Goal: Find specific page/section: Find specific page/section

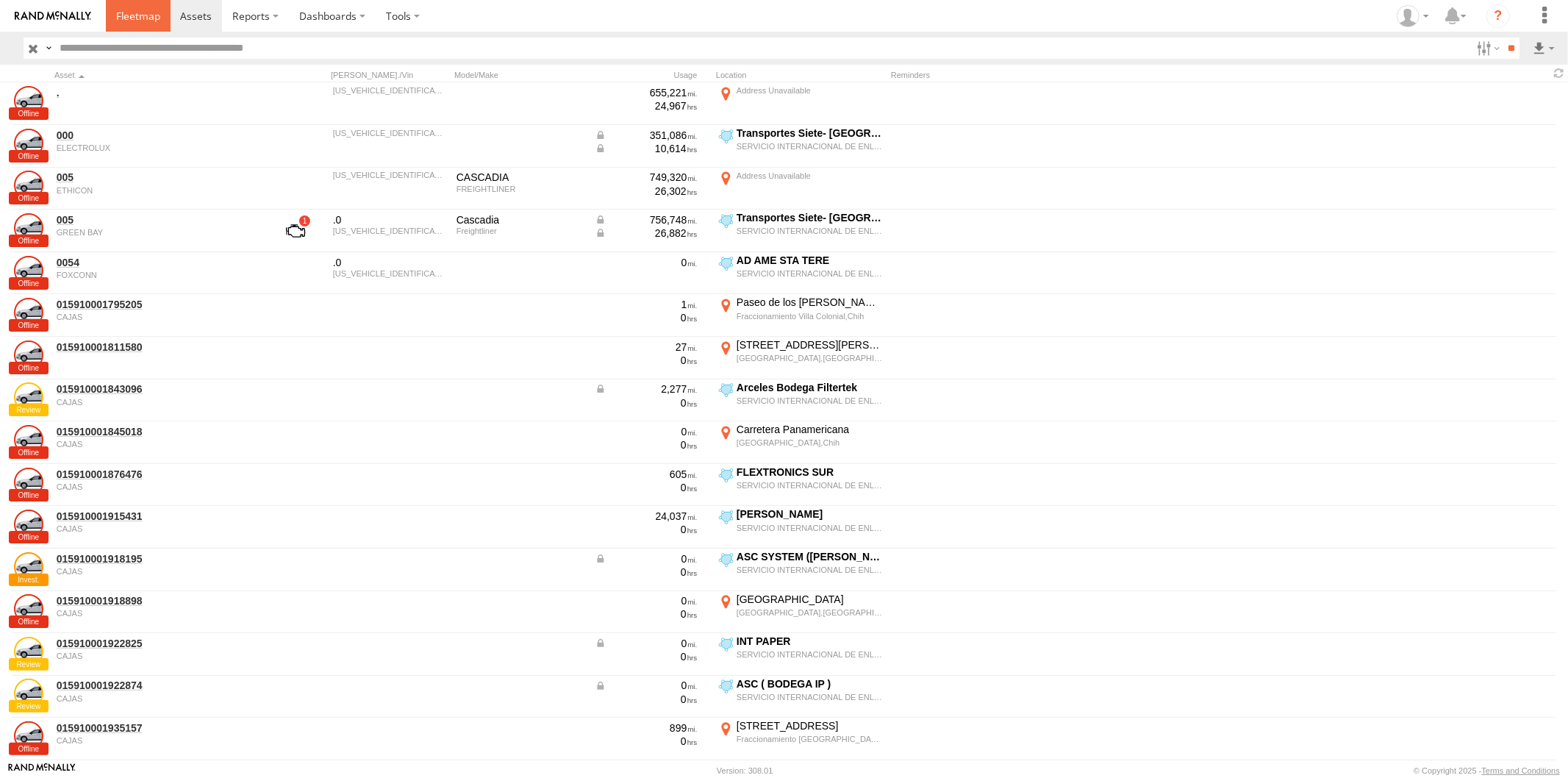
click at [154, 30] on link at bounding box center [138, 16] width 64 height 32
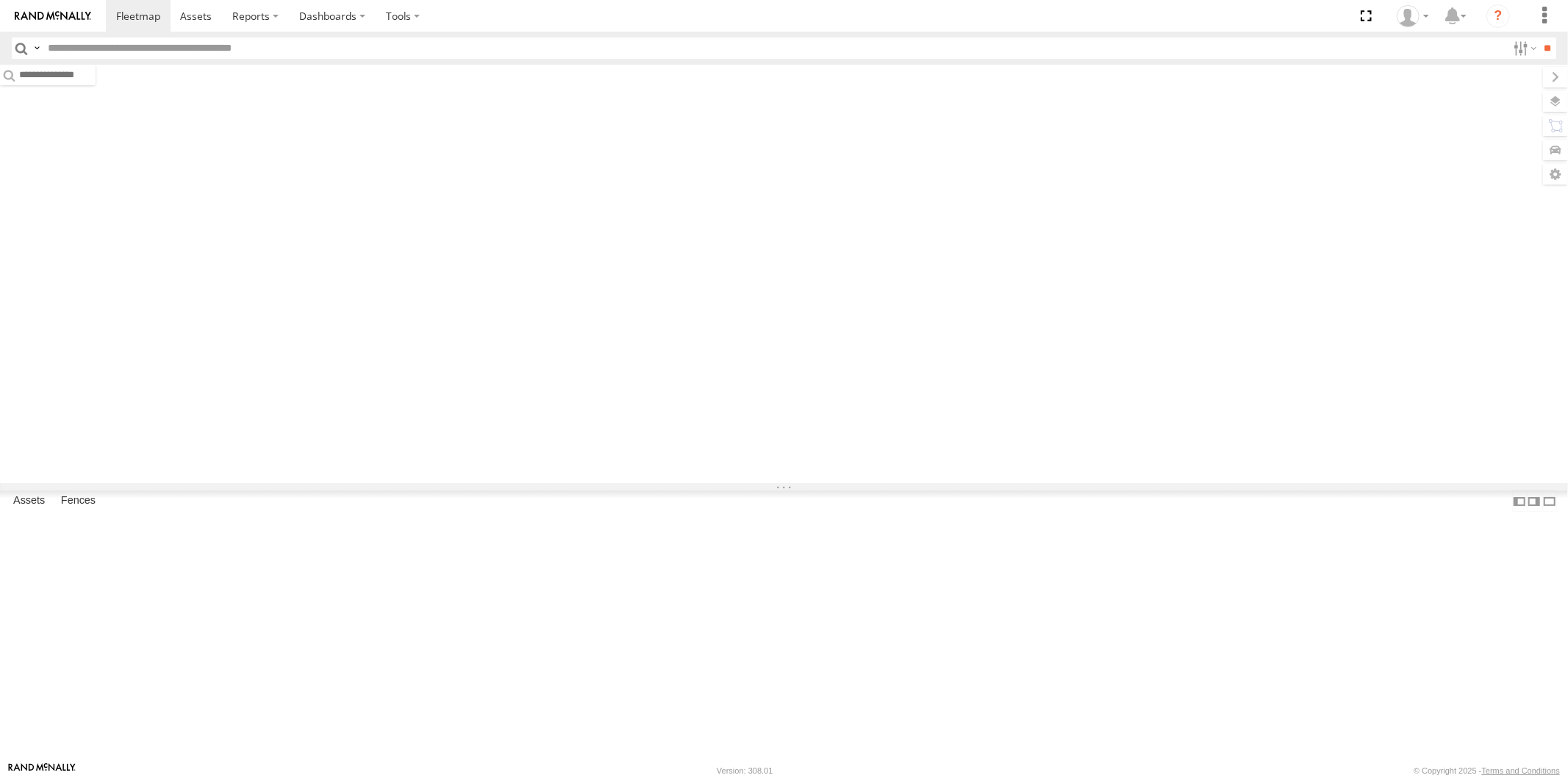
type input "****"
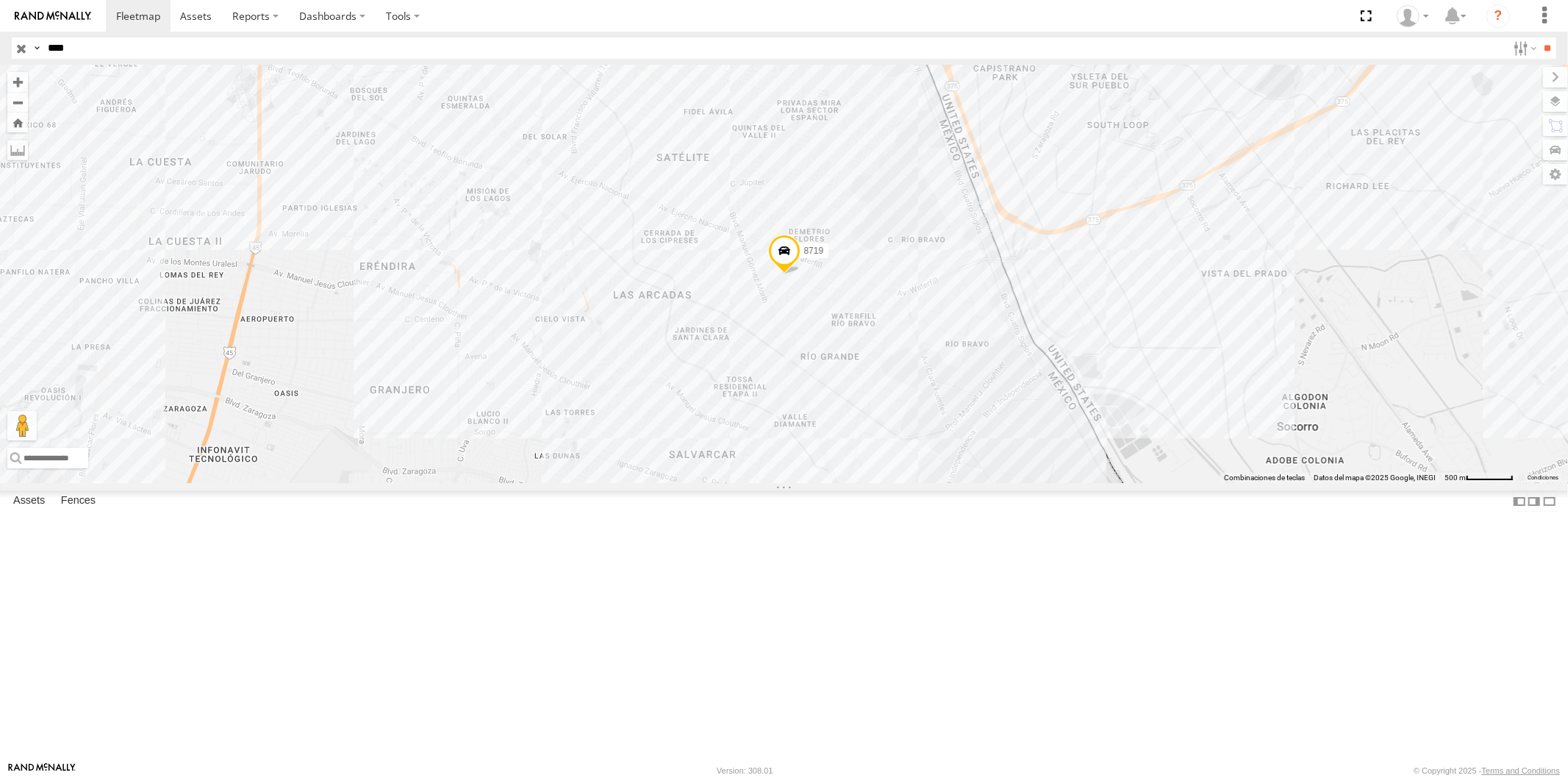
click at [16, 52] on input "button" at bounding box center [21, 48] width 19 height 21
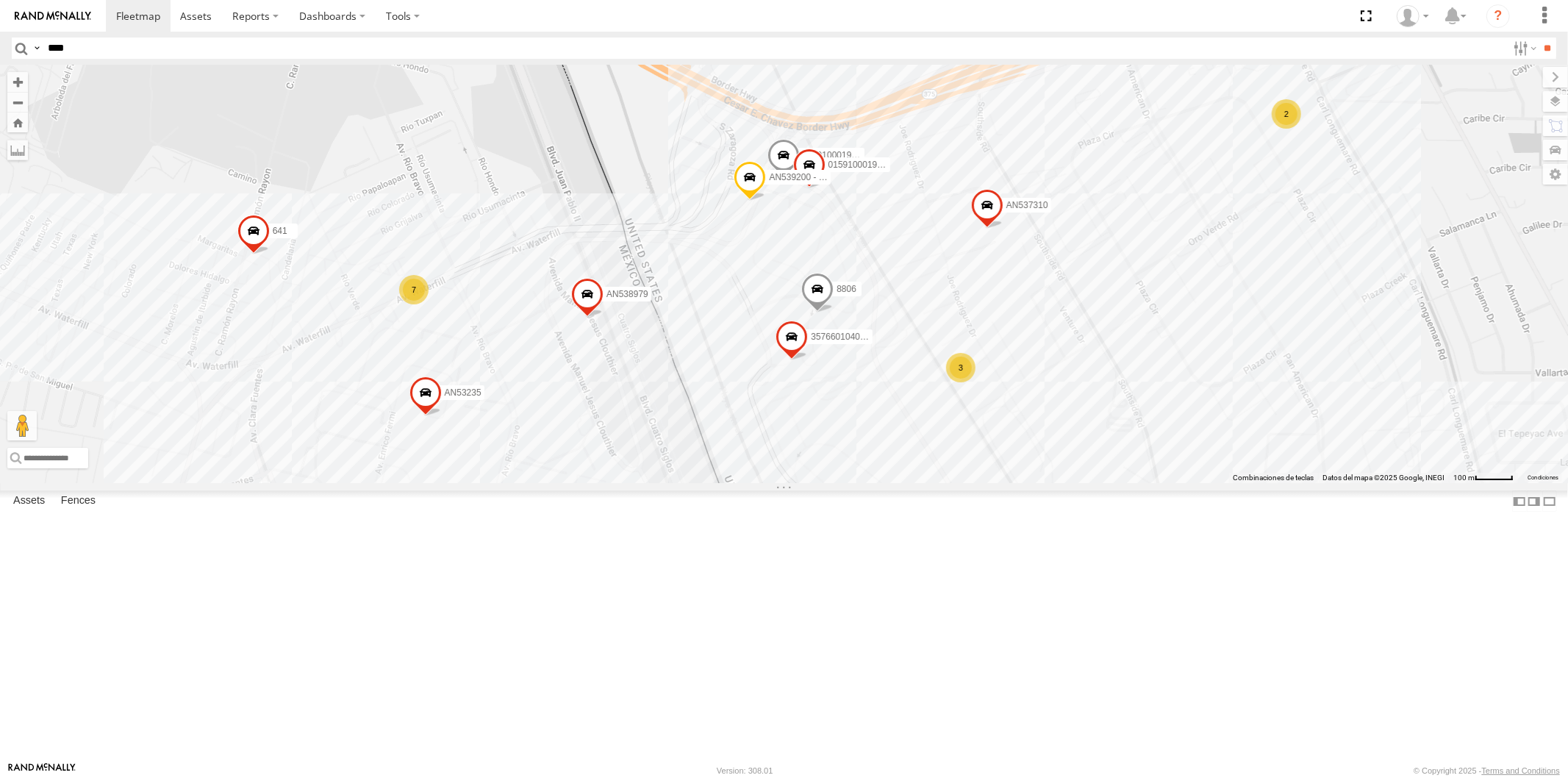
drag, startPoint x: 636, startPoint y: 476, endPoint x: 664, endPoint y: 432, distance: 52.2
click at [664, 432] on div "AN535203 015910001845018 015910001811580 ZJ535914 F2771 AN538662 AN535590 NISSA…" at bounding box center [784, 273] width 1568 height 418
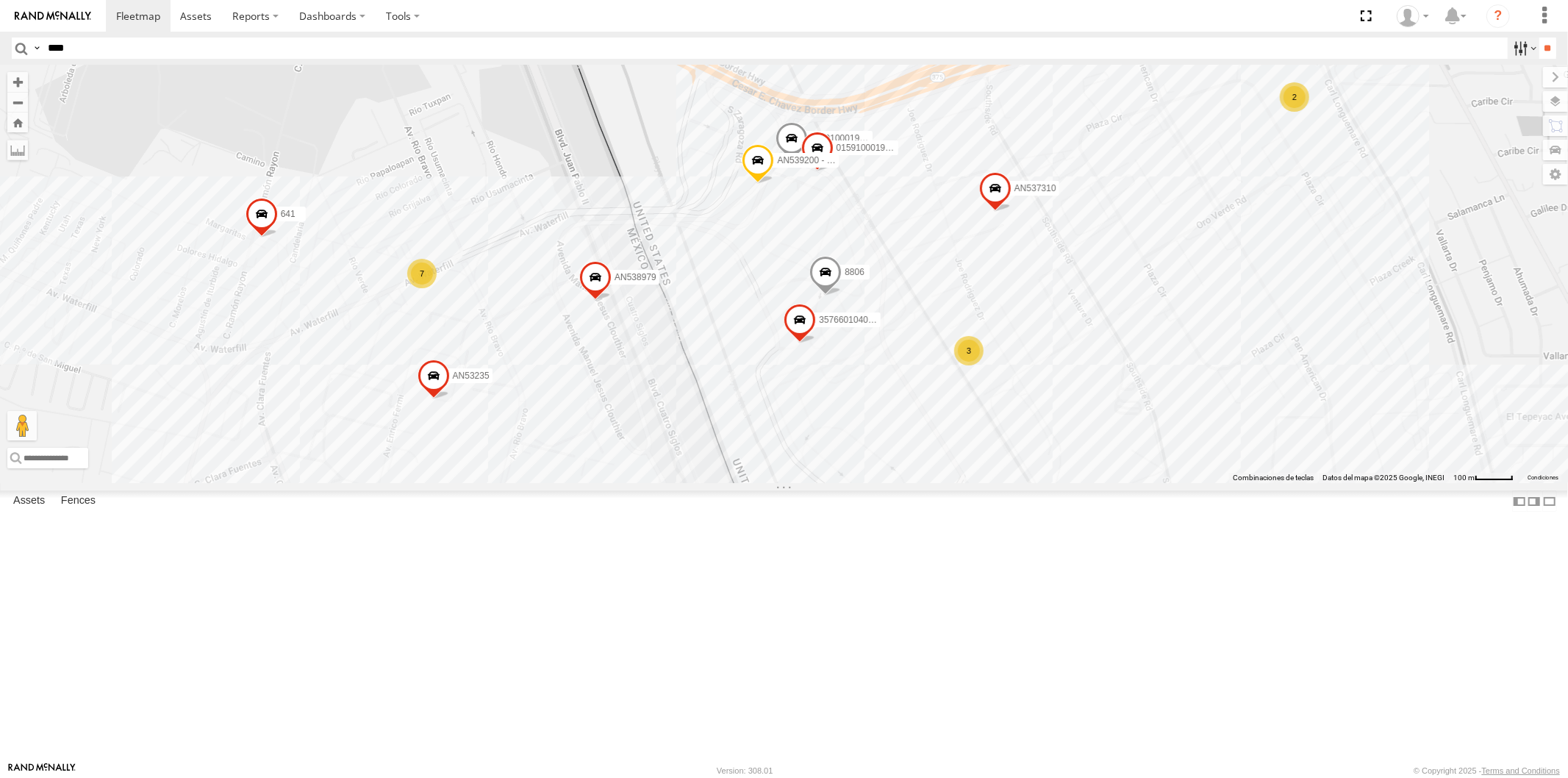
click at [0, 0] on label at bounding box center [0, 0] width 0 height 0
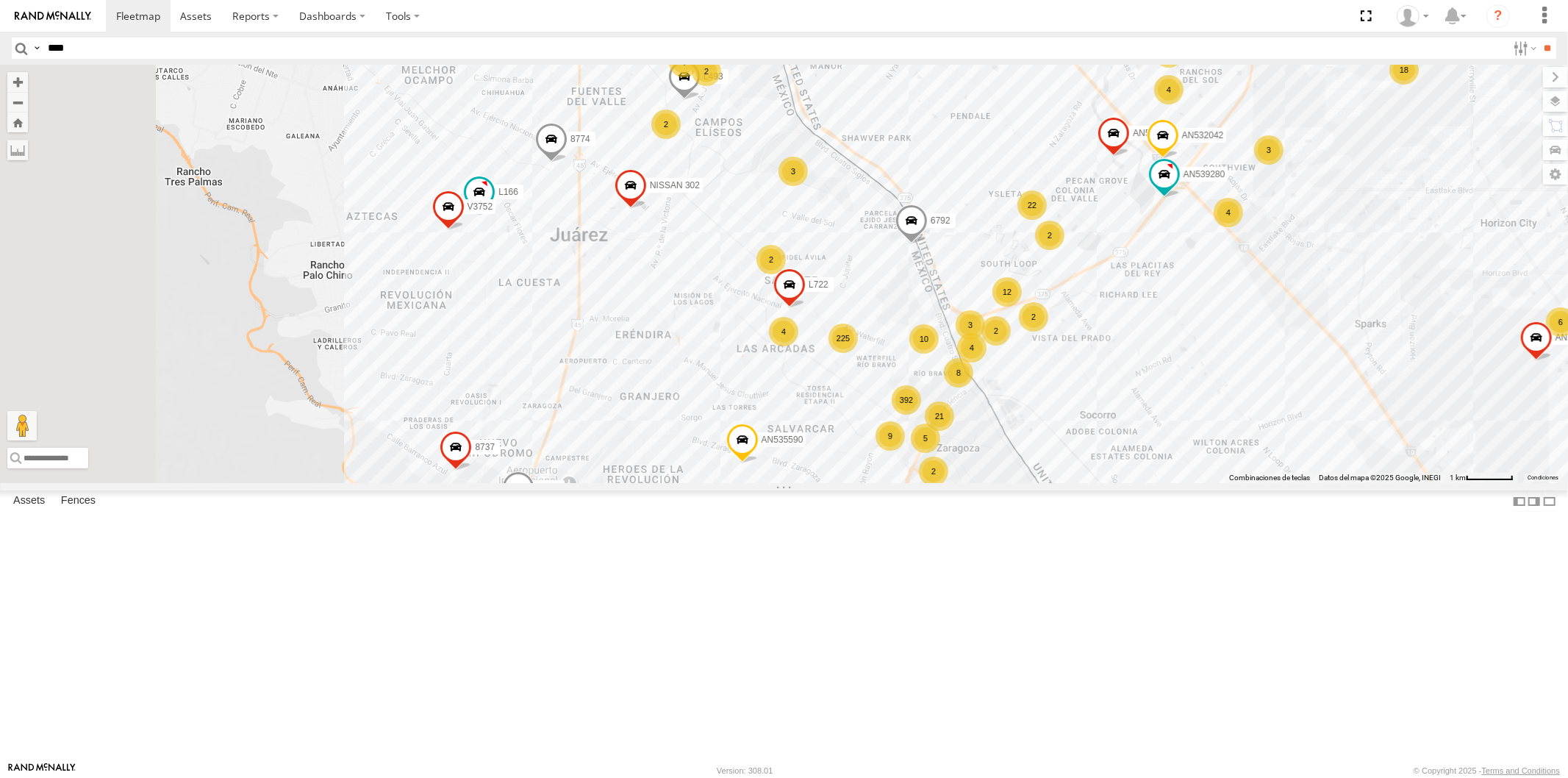
drag, startPoint x: 713, startPoint y: 331, endPoint x: 1037, endPoint y: 479, distance: 356.2
click at [1037, 479] on div "225 14 392 4 14 4 22 9 17 AN535590 8 2 4 2 3 18 AN532783 3 AN532042 3 14 2 6424…" at bounding box center [784, 273] width 1568 height 418
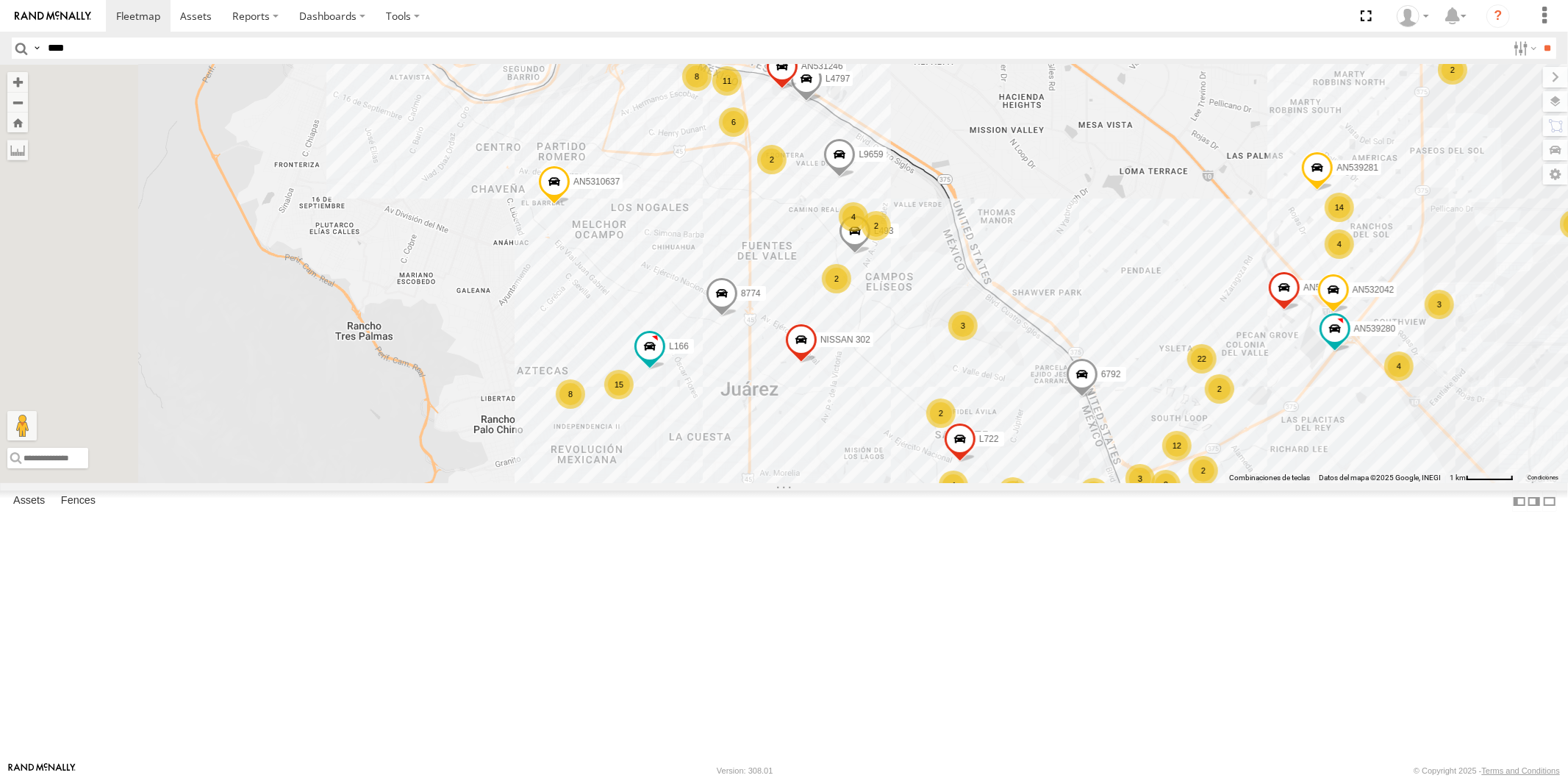
drag, startPoint x: 809, startPoint y: 327, endPoint x: 856, endPoint y: 401, distance: 87.7
click at [856, 401] on div "225 14 392 4 14 4 22 9 17 AN535590 8 2 4 2 3 18 AN532783 3 AN532042 3 14 2 6424…" at bounding box center [784, 273] width 1568 height 418
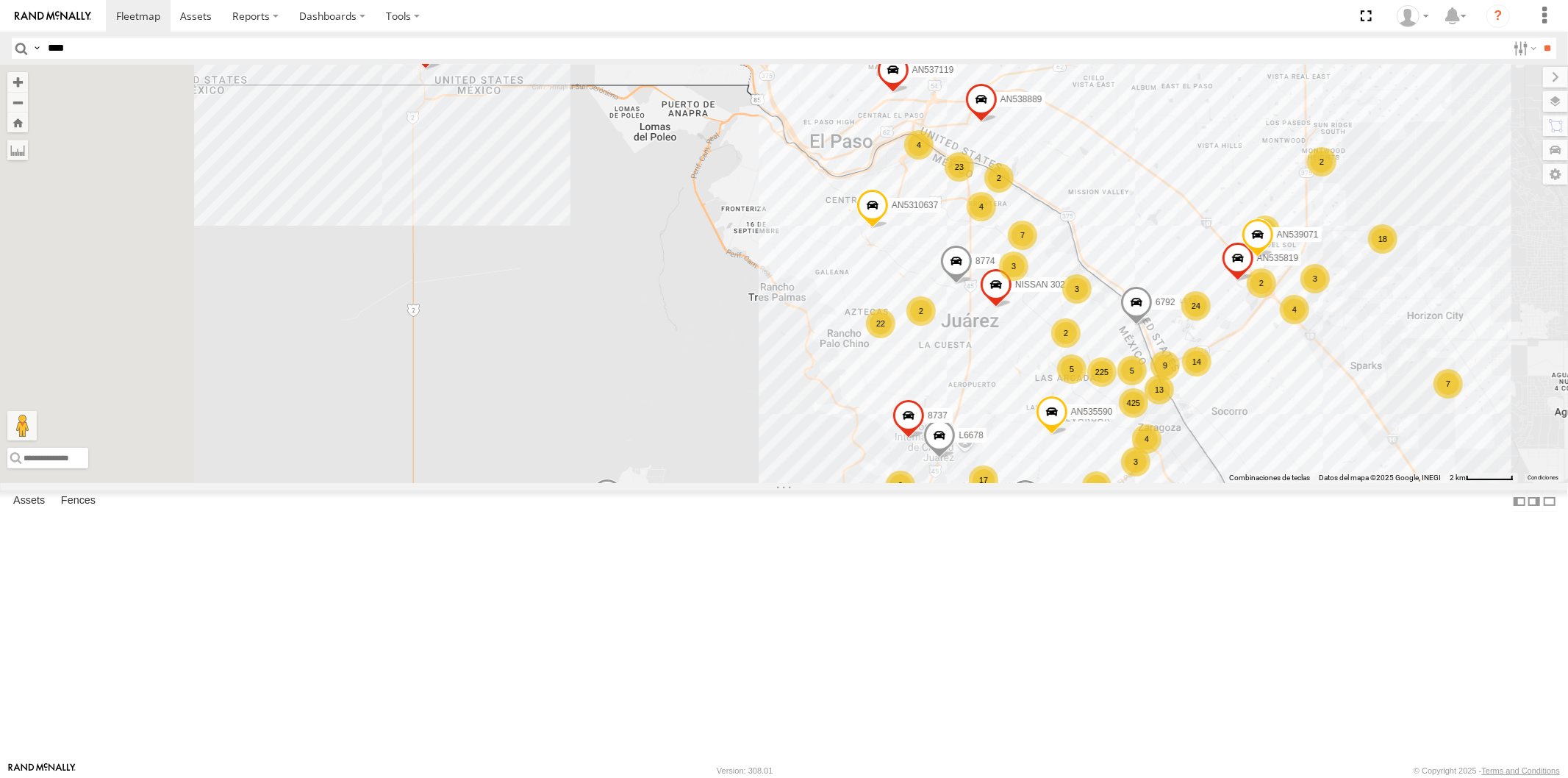
drag, startPoint x: 614, startPoint y: 405, endPoint x: 923, endPoint y: 395, distance: 309.2
click at [923, 395] on div "AN535590 NISSAN 063 6792 644 AN535819 L6678 8737 NISSAN 302 926 8774 756 AN5310…" at bounding box center [784, 273] width 1568 height 418
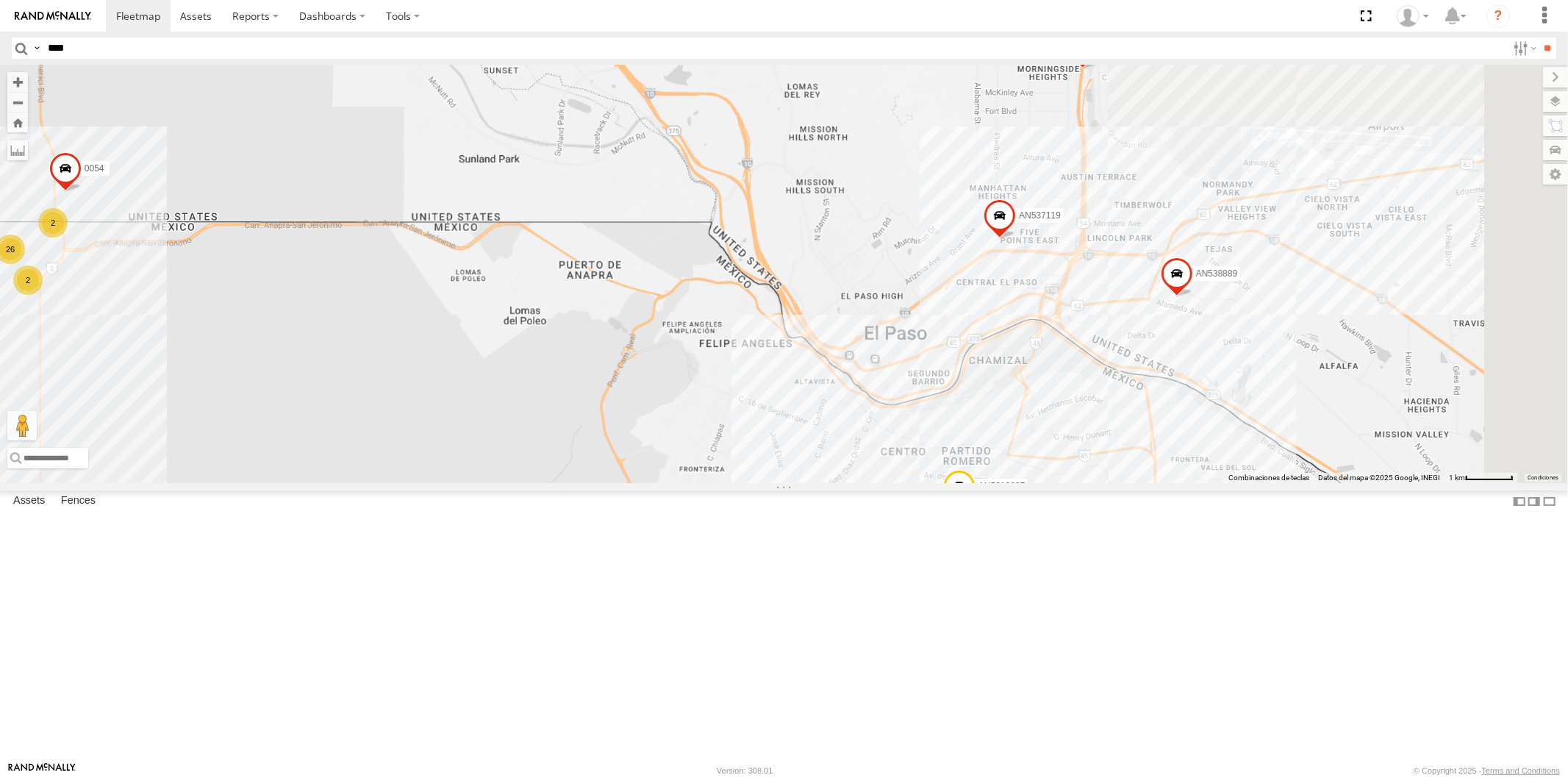
drag, startPoint x: 1299, startPoint y: 567, endPoint x: 694, endPoint y: 539, distance: 605.6
click at [694, 483] on div "AN535590 NISSAN 063 6792 644 AN535819 L6678 8737 NISSAN 302 926 8774 756 AN5310…" at bounding box center [784, 273] width 1568 height 418
